Goal: Navigation & Orientation: Find specific page/section

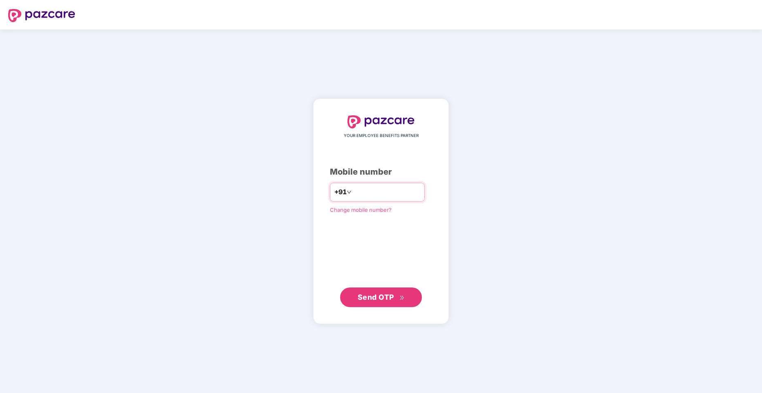
click at [393, 189] on input "number" at bounding box center [386, 192] width 67 height 13
type input "**********"
click at [381, 295] on span "Send OTP" at bounding box center [376, 296] width 36 height 9
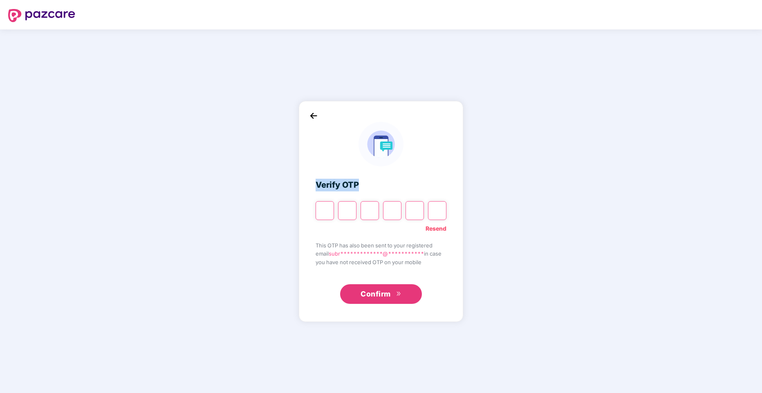
drag, startPoint x: 542, startPoint y: 170, endPoint x: 469, endPoint y: 207, distance: 82.4
click at [469, 207] on div "**********" at bounding box center [381, 210] width 762 height 363
click at [326, 214] on input "Please enter verification code. Digit 1" at bounding box center [325, 210] width 18 height 19
paste input "*"
type input "*"
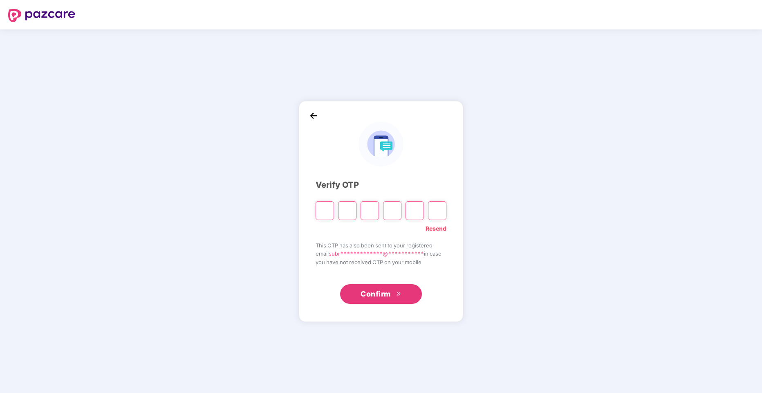
type input "*"
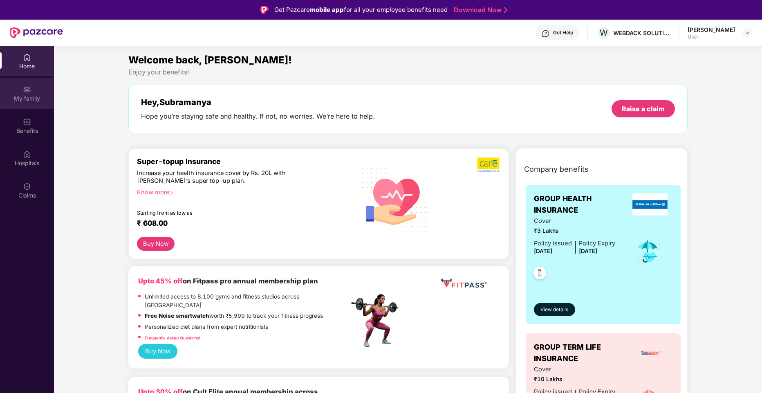
click at [17, 93] on div "My family" at bounding box center [27, 93] width 54 height 31
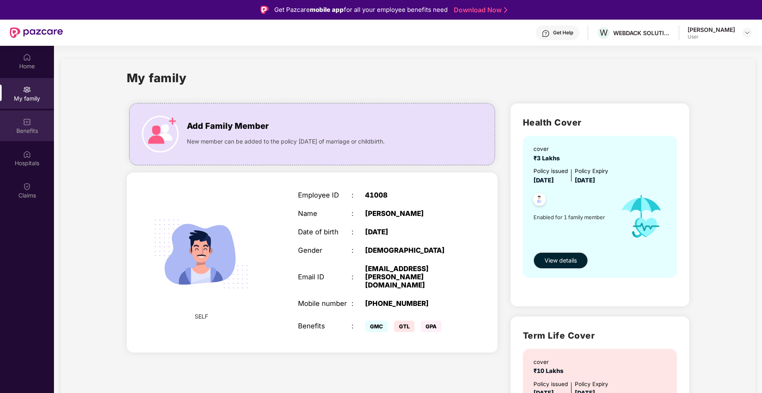
click at [29, 132] on div "Benefits" at bounding box center [27, 131] width 54 height 8
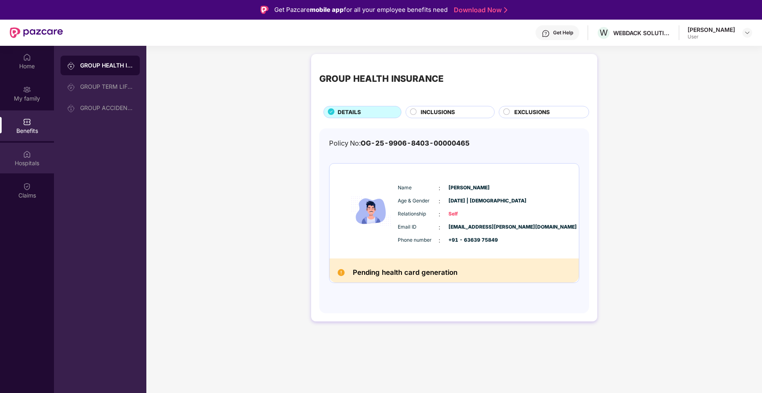
click at [34, 162] on div "Hospitals" at bounding box center [27, 163] width 54 height 8
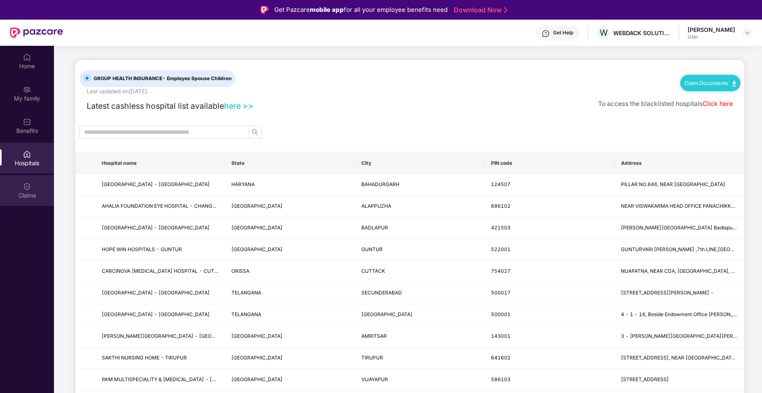
click at [32, 188] on div "Claims" at bounding box center [27, 190] width 54 height 31
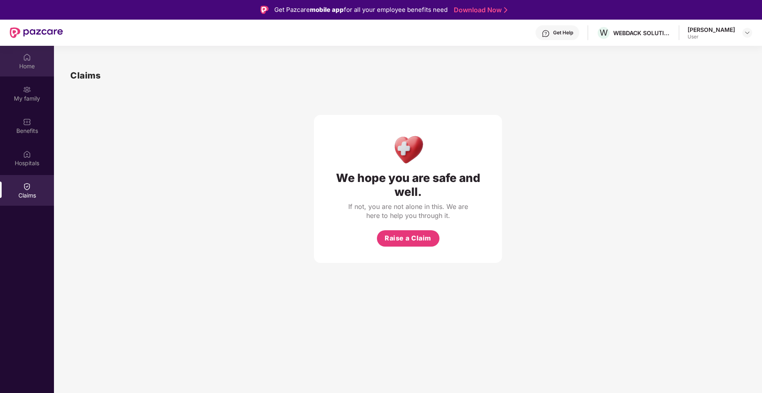
click at [27, 74] on div "Home" at bounding box center [27, 61] width 54 height 31
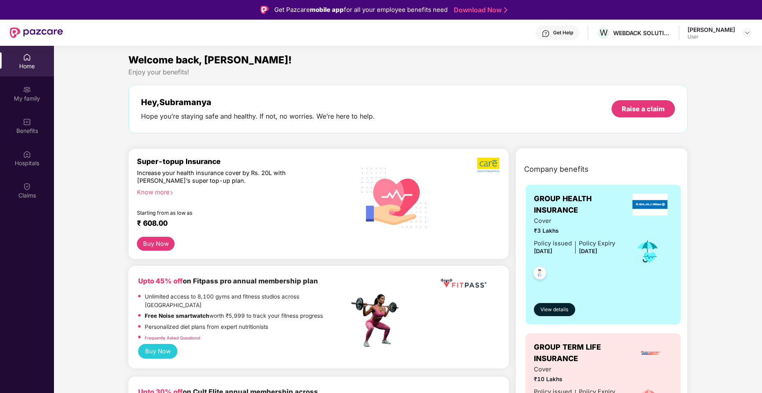
click at [699, 38] on div "User" at bounding box center [711, 37] width 47 height 7
click at [750, 36] on img at bounding box center [747, 32] width 7 height 7
click at [748, 36] on div at bounding box center [747, 33] width 10 height 10
